Goal: Transaction & Acquisition: Purchase product/service

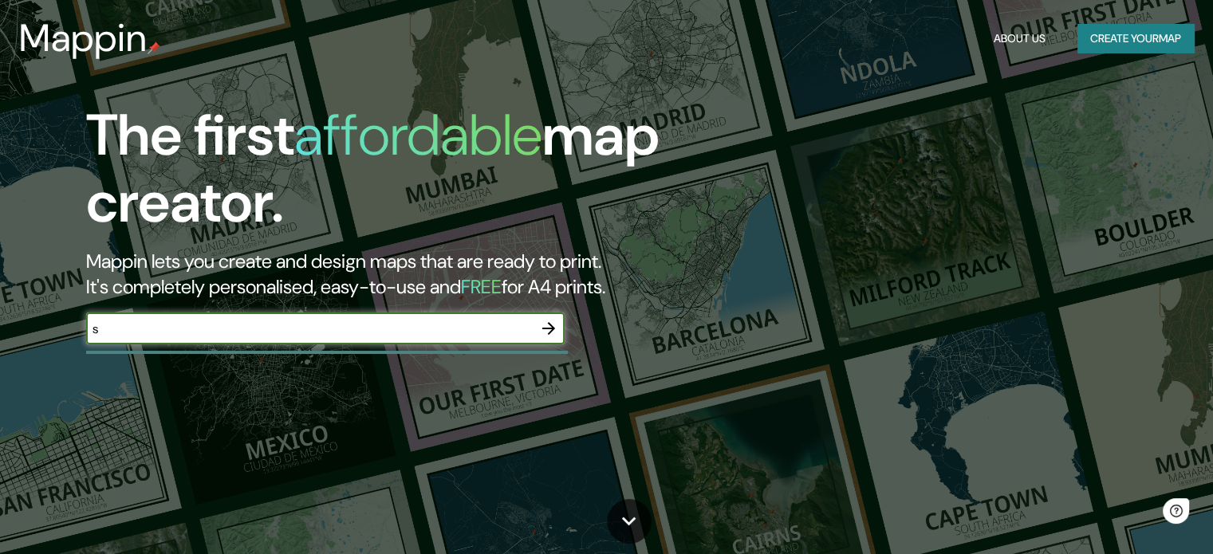
click at [391, 334] on input "s" at bounding box center [309, 329] width 447 height 18
type input "summerhill meath"
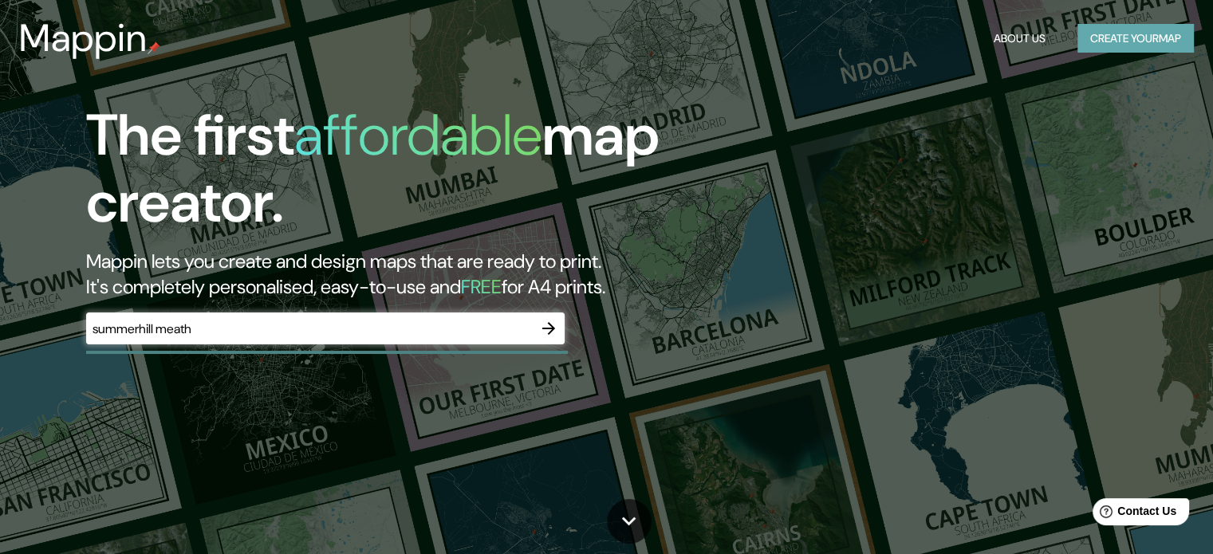
click at [1084, 45] on button "Create your map" at bounding box center [1135, 39] width 116 height 30
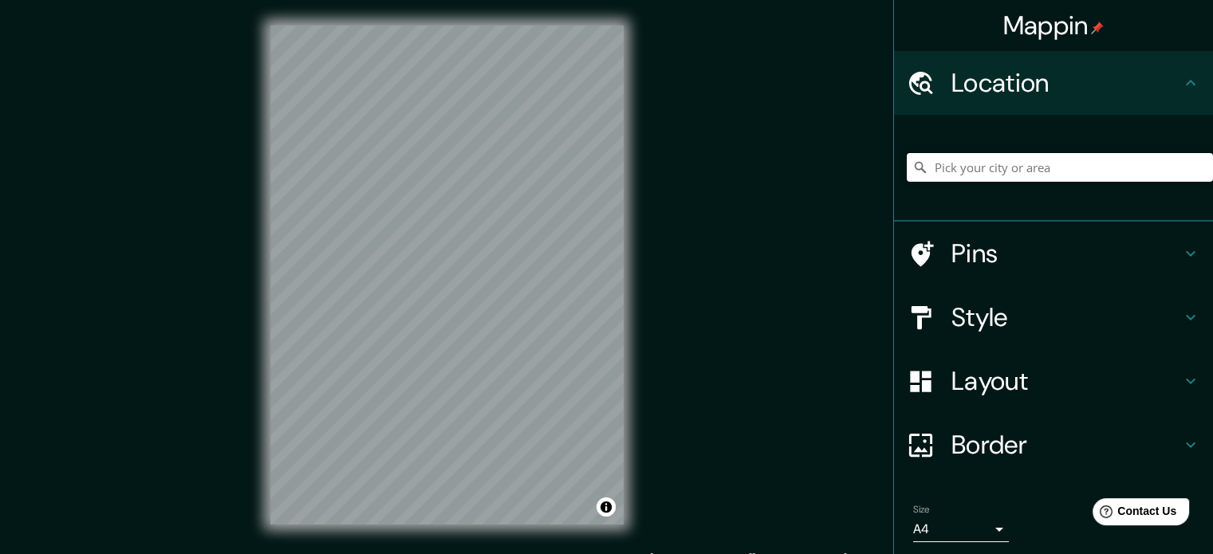
click at [1021, 164] on input "Pick your city or area" at bounding box center [1060, 167] width 306 height 29
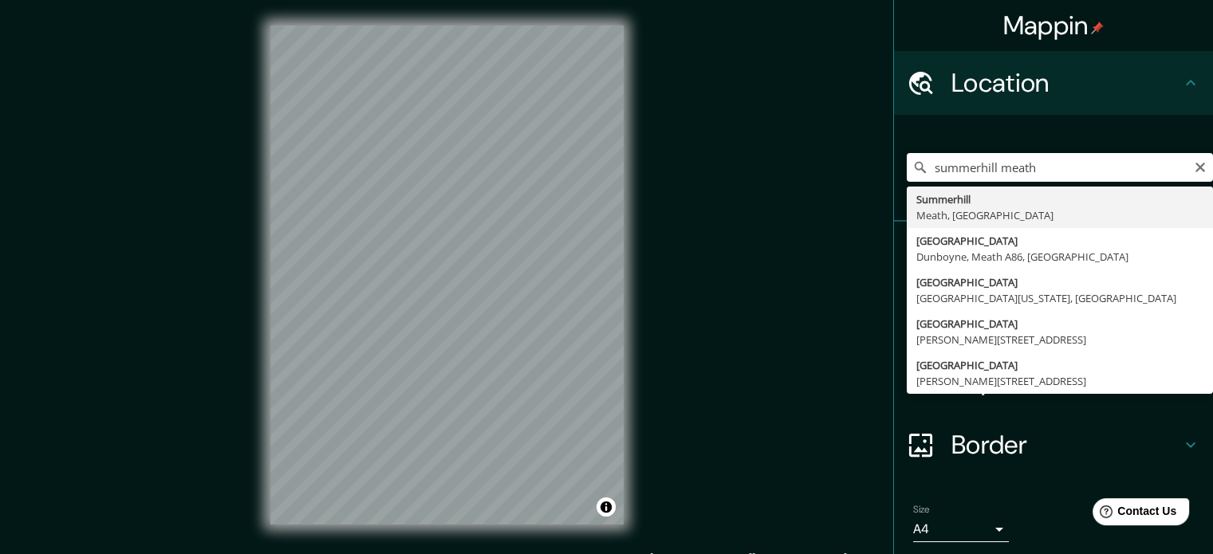
type input "[GEOGRAPHIC_DATA], [GEOGRAPHIC_DATA], [GEOGRAPHIC_DATA]"
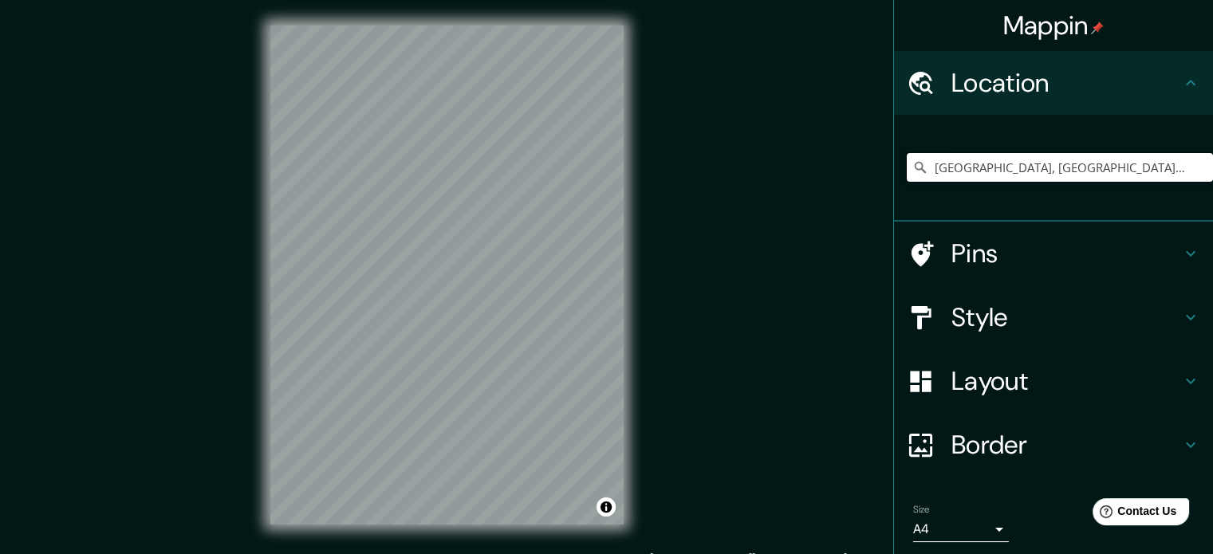
scroll to position [54, 0]
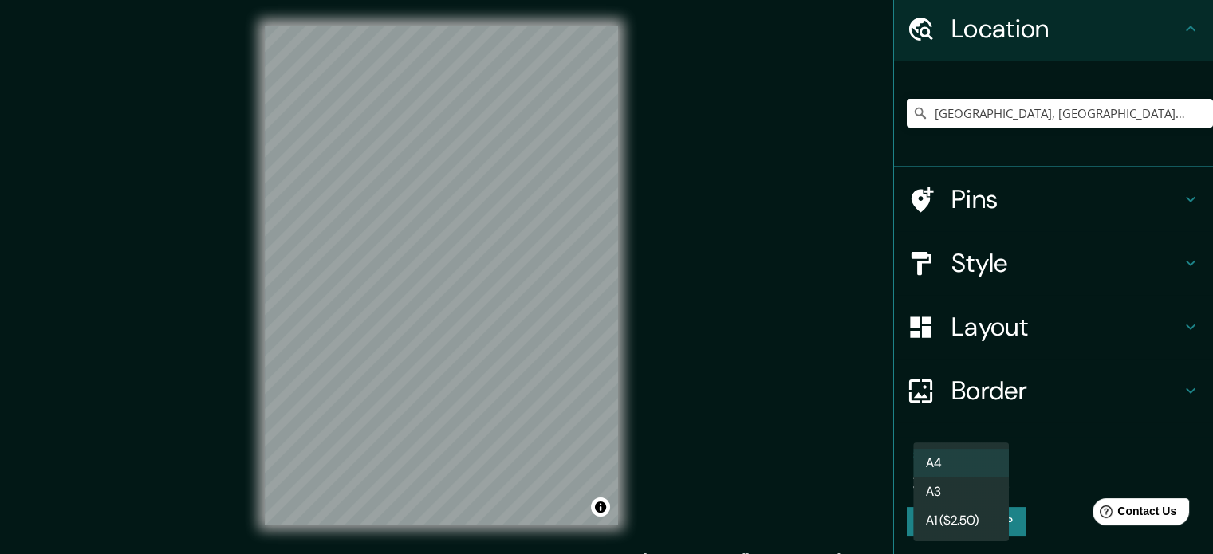
click at [958, 469] on body "Mappin Location [GEOGRAPHIC_DATA], [GEOGRAPHIC_DATA], [GEOGRAPHIC_DATA] Pins St…" at bounding box center [606, 277] width 1213 height 554
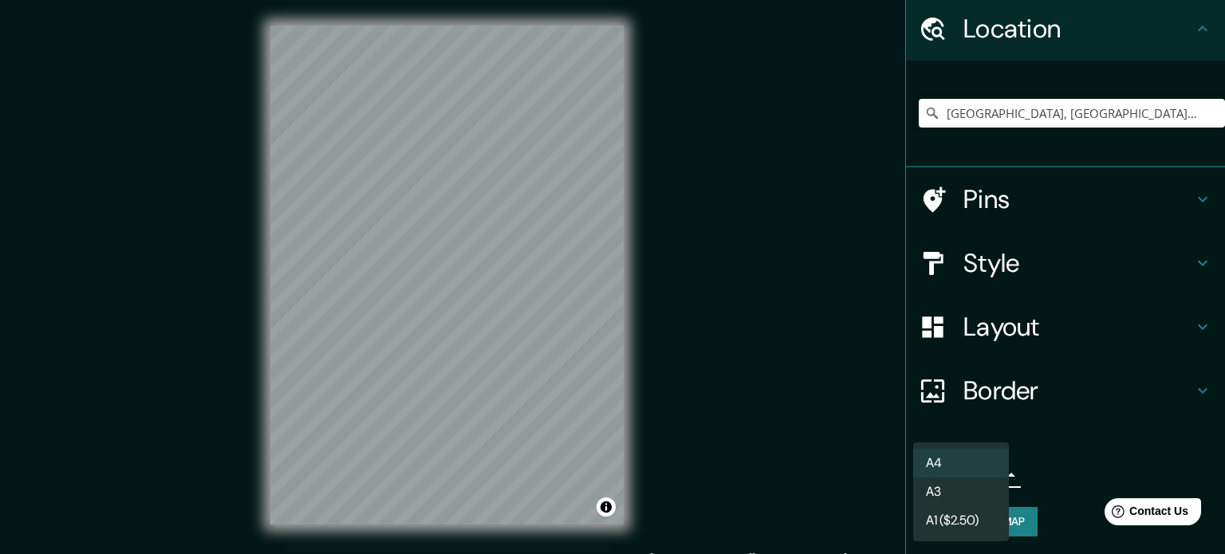
click at [970, 486] on li "A3" at bounding box center [961, 492] width 96 height 29
type input "a4"
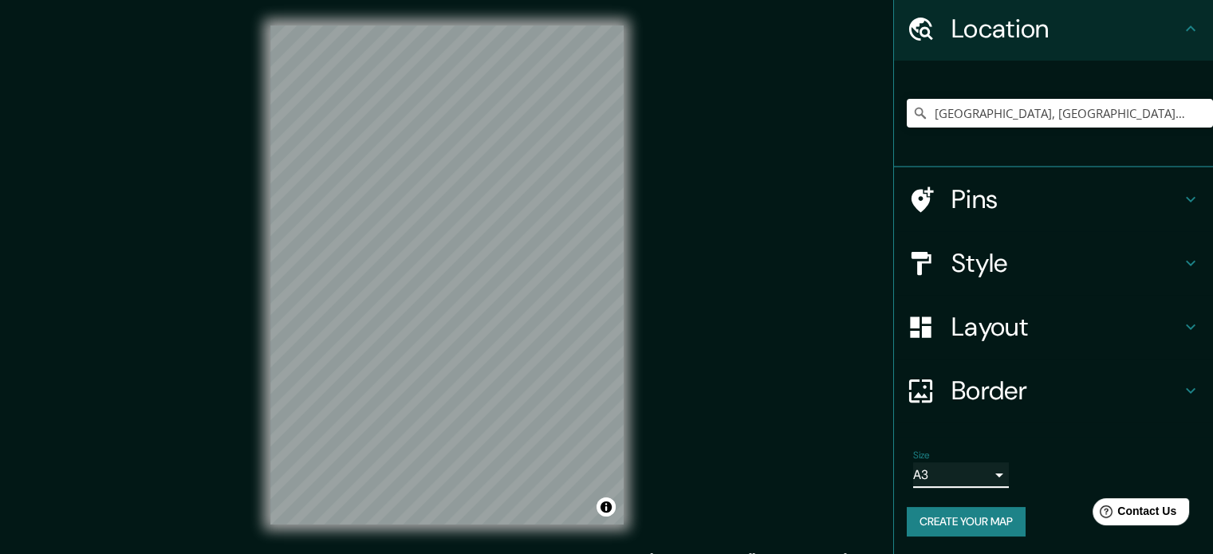
scroll to position [21, 0]
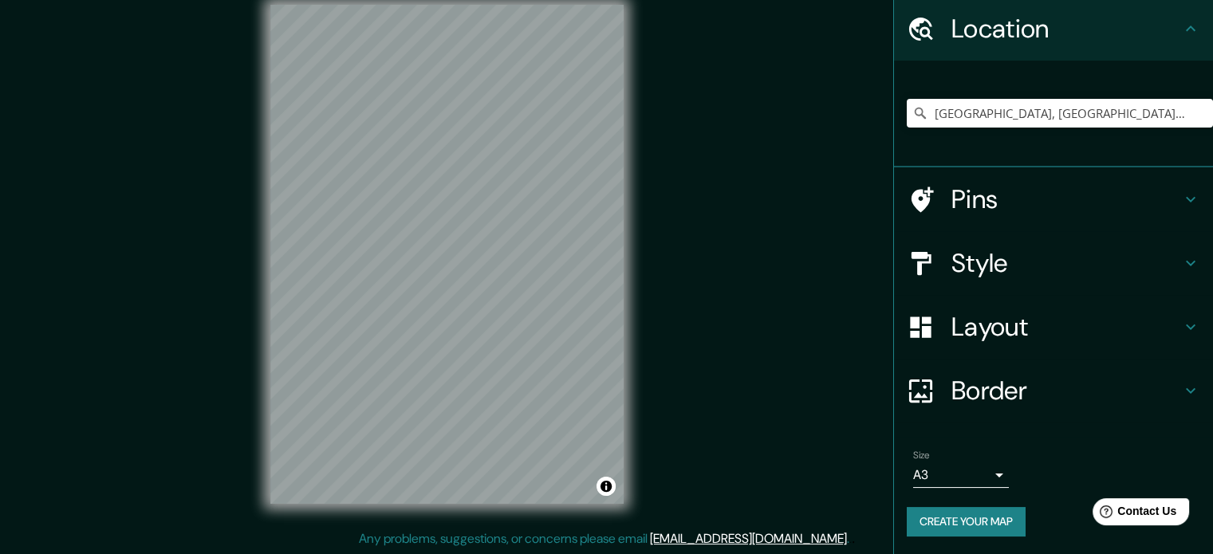
click at [1013, 258] on h4 "Style" at bounding box center [1066, 263] width 230 height 32
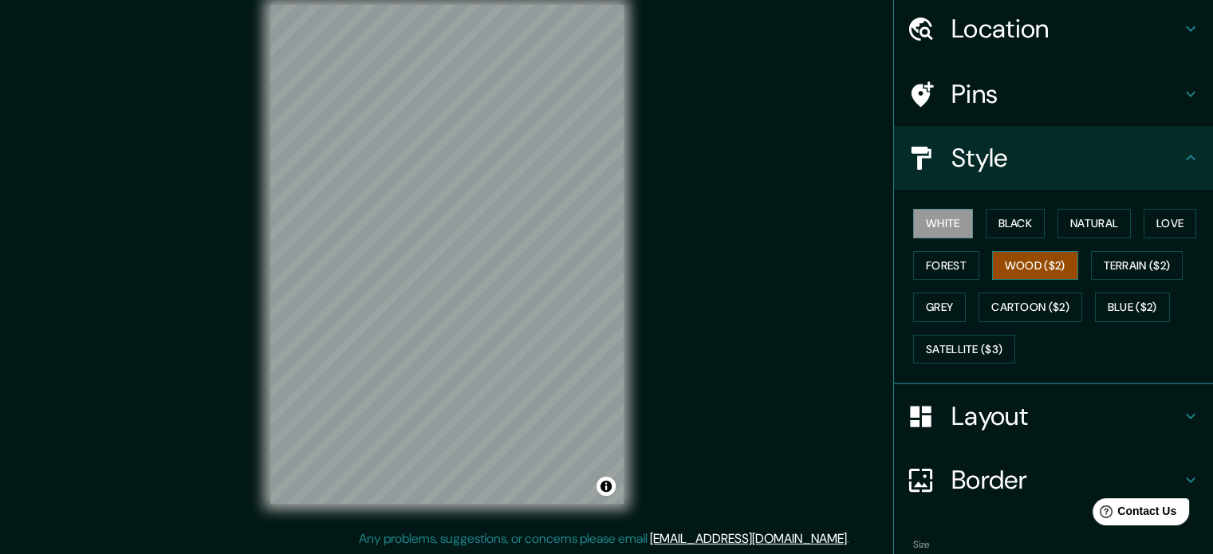
click at [1030, 273] on button "Wood ($2)" at bounding box center [1035, 266] width 86 height 30
click at [1067, 226] on button "Natural" at bounding box center [1093, 224] width 73 height 30
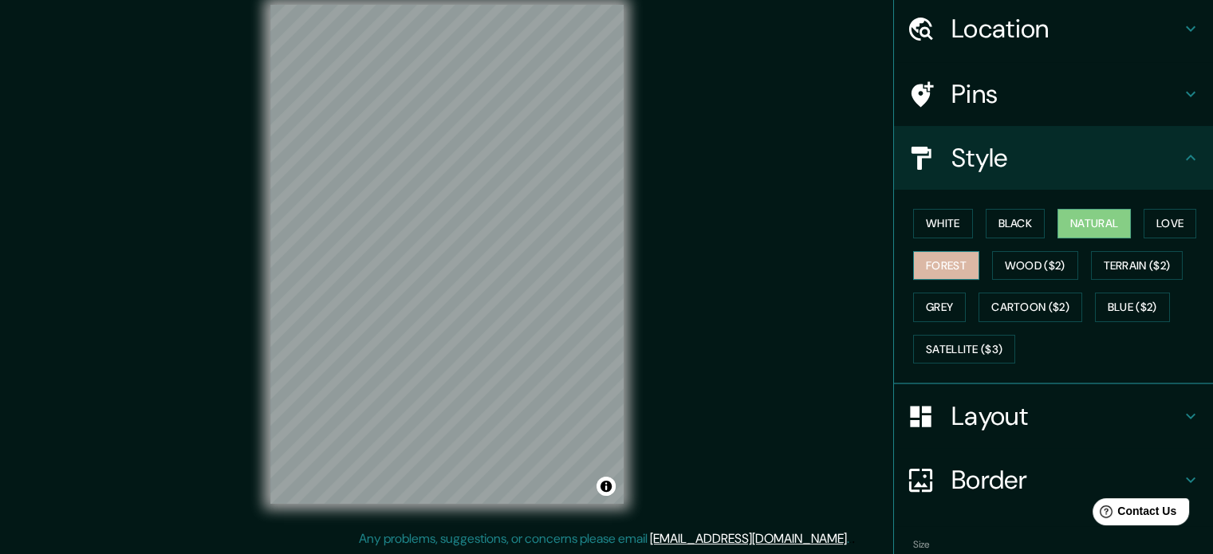
click at [946, 270] on button "Forest" at bounding box center [946, 266] width 66 height 30
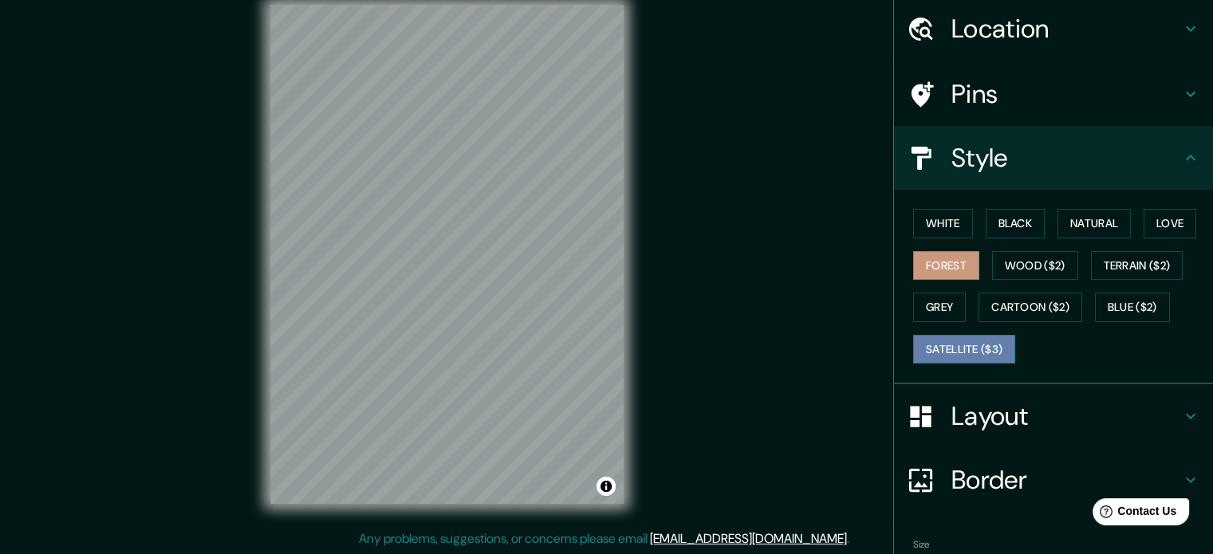
click at [973, 338] on button "Satellite ($3)" at bounding box center [964, 350] width 102 height 30
click at [1009, 211] on button "Black" at bounding box center [1016, 224] width 60 height 30
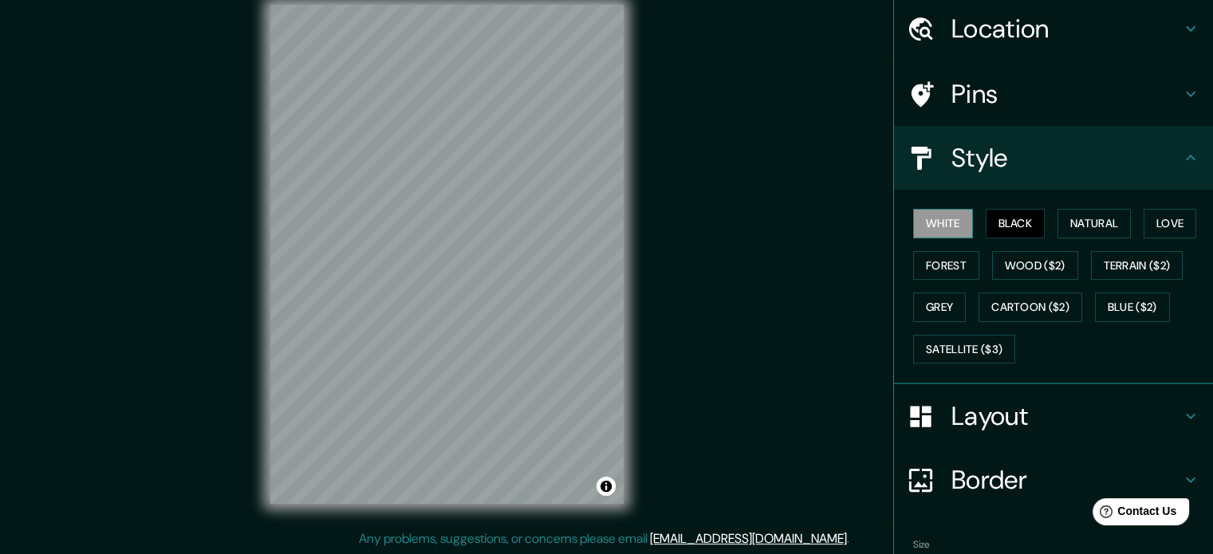
click at [954, 225] on button "White" at bounding box center [943, 224] width 60 height 30
click at [1062, 221] on button "Natural" at bounding box center [1093, 224] width 73 height 30
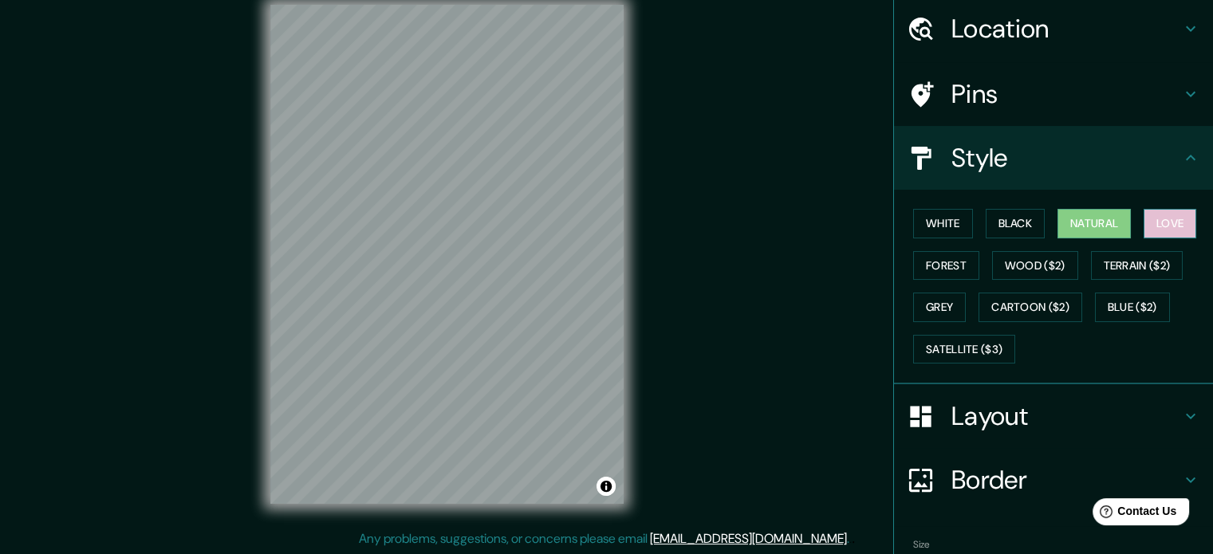
click at [1160, 216] on button "Love" at bounding box center [1169, 224] width 53 height 30
click at [944, 265] on button "Forest" at bounding box center [946, 266] width 66 height 30
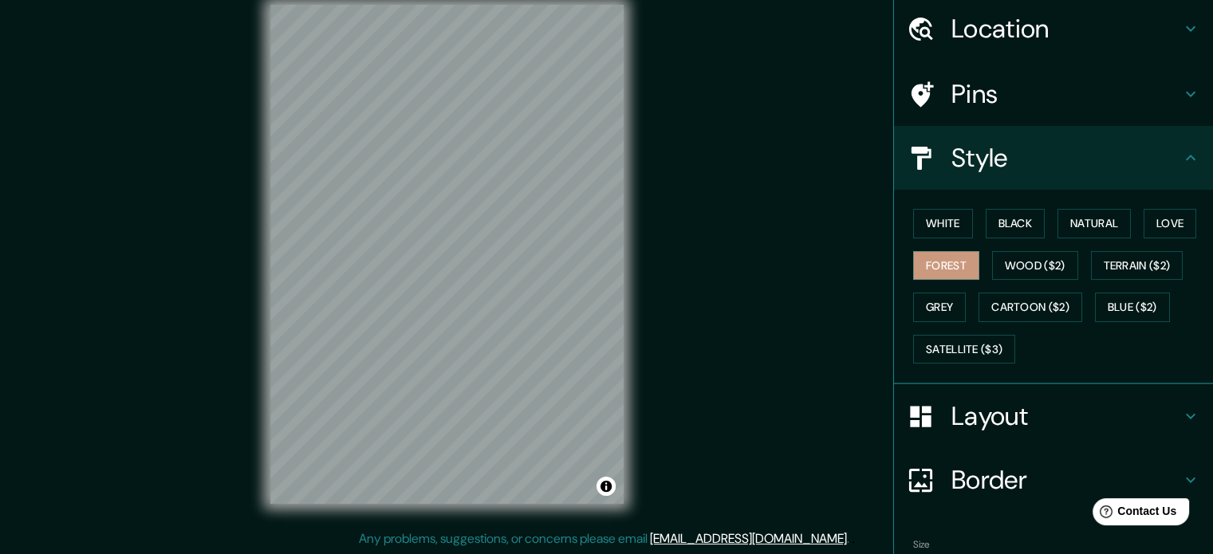
click at [1081, 431] on div "Layout" at bounding box center [1053, 416] width 319 height 64
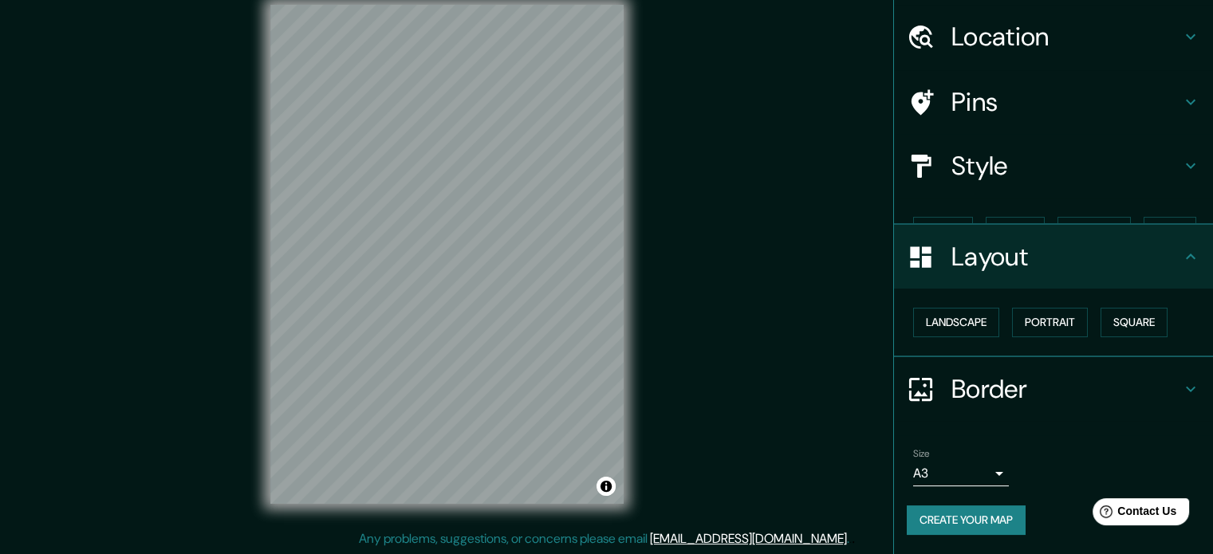
scroll to position [18, 0]
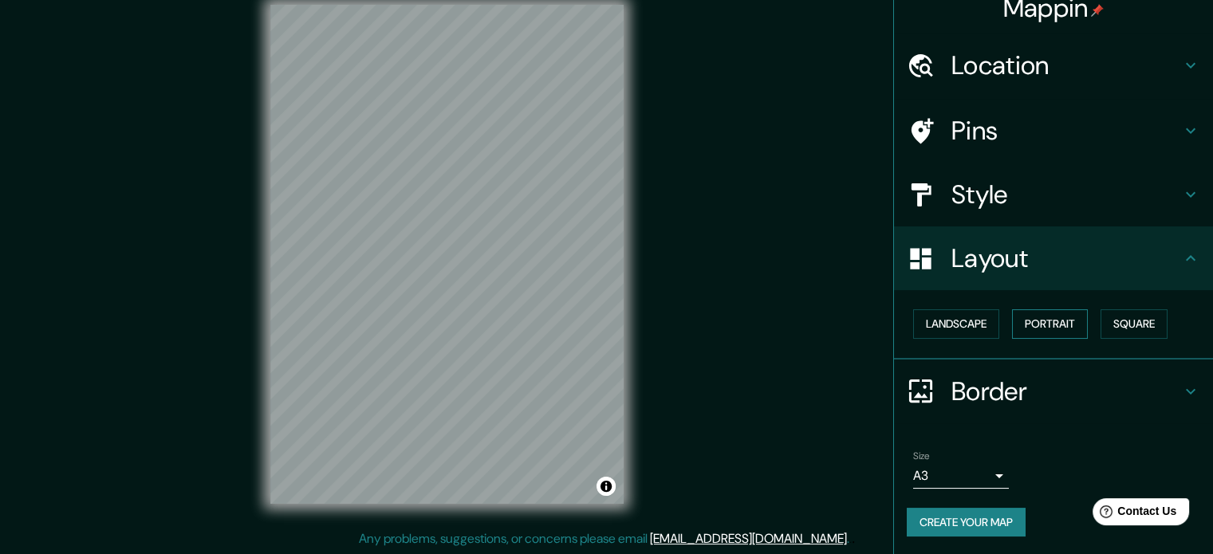
click at [1012, 321] on button "Portrait" at bounding box center [1050, 324] width 76 height 30
click at [991, 510] on button "Create your map" at bounding box center [966, 523] width 119 height 30
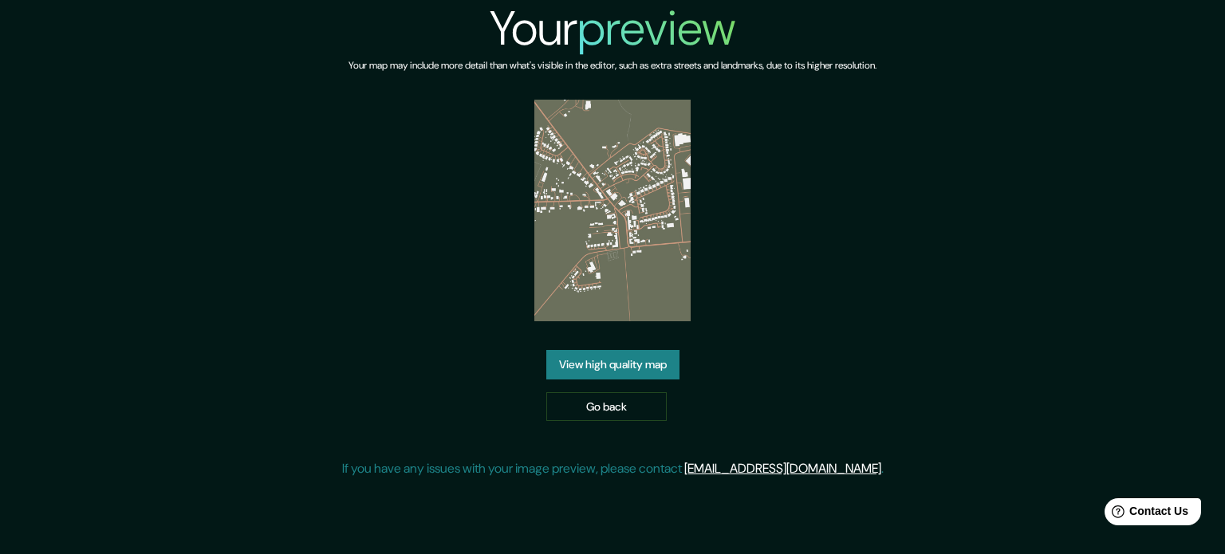
click at [603, 184] on img at bounding box center [612, 211] width 157 height 222
click at [612, 373] on link "View high quality map" at bounding box center [612, 365] width 133 height 30
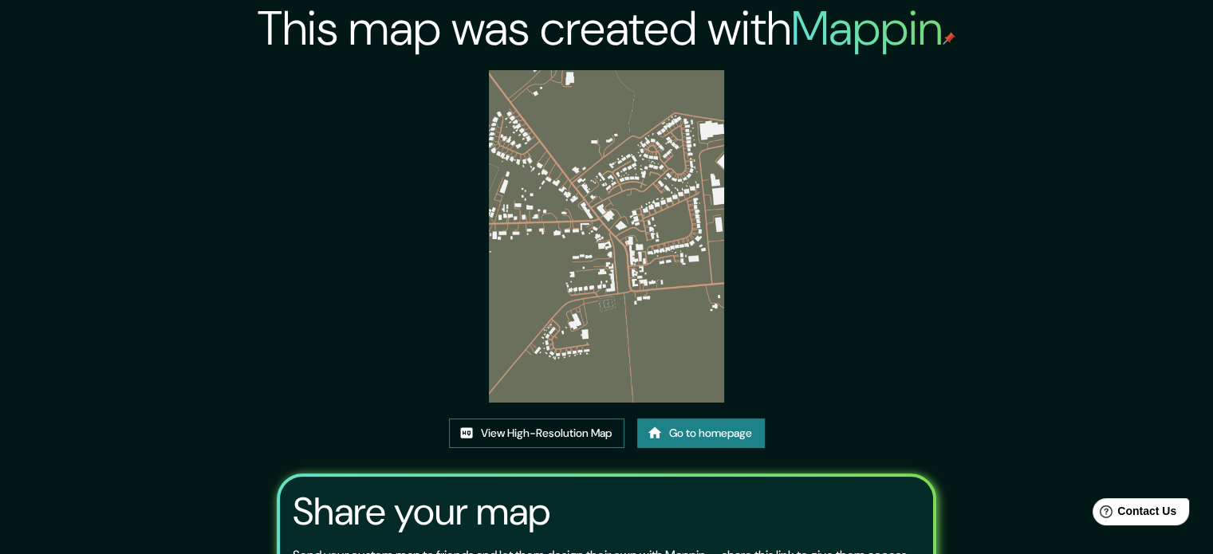
click at [565, 432] on link "View High-Resolution Map" at bounding box center [536, 434] width 175 height 30
click at [538, 435] on link "View High-Resolution Map" at bounding box center [536, 434] width 175 height 30
